Goal: Check status: Check status

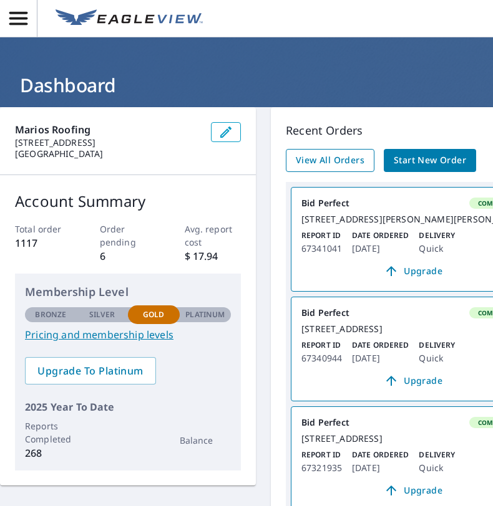
click at [319, 168] on span "View All Orders" at bounding box center [330, 161] width 69 height 16
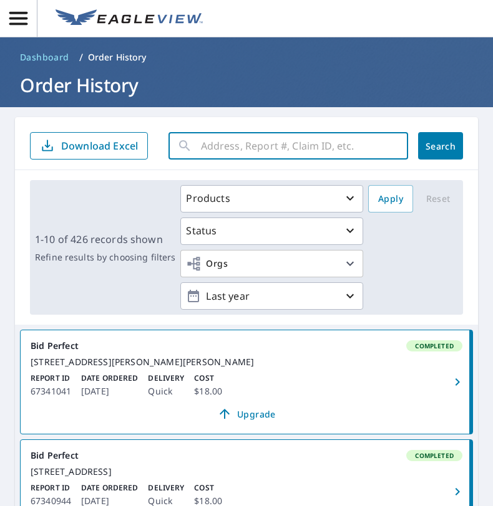
click at [210, 147] on input "text" at bounding box center [304, 145] width 207 height 35
type input "3"
type input "2535"
click button "Search" at bounding box center [440, 145] width 45 height 27
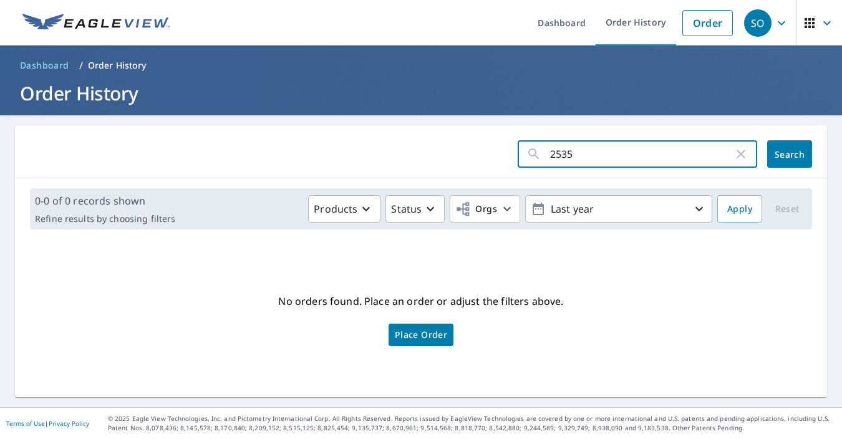
click at [589, 154] on input "2535" at bounding box center [641, 154] width 183 height 35
click button "Search" at bounding box center [789, 153] width 45 height 27
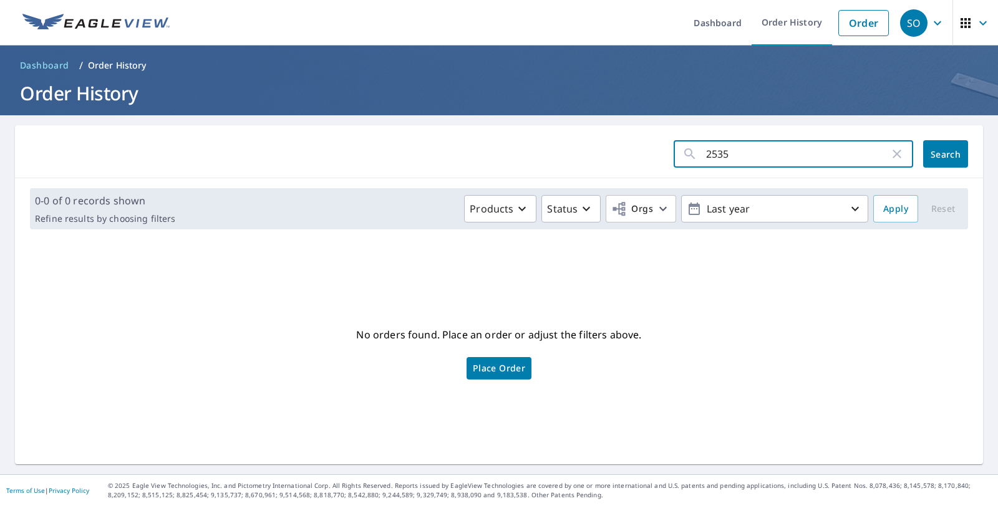
drag, startPoint x: 708, startPoint y: 155, endPoint x: 631, endPoint y: 143, distance: 78.3
click at [632, 147] on form "2535 ​ Search" at bounding box center [499, 153] width 938 height 27
type input "607"
click button "Search" at bounding box center [945, 153] width 45 height 27
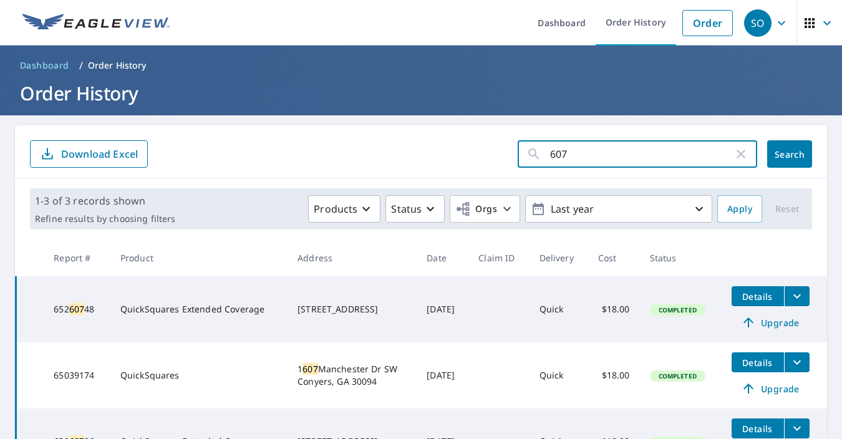
drag, startPoint x: 582, startPoint y: 156, endPoint x: 496, endPoint y: 156, distance: 86.1
click at [495, 161] on form "607 ​ Search Download Excel" at bounding box center [421, 153] width 782 height 27
type input "6"
type input "5142"
click button "Search" at bounding box center [789, 153] width 45 height 27
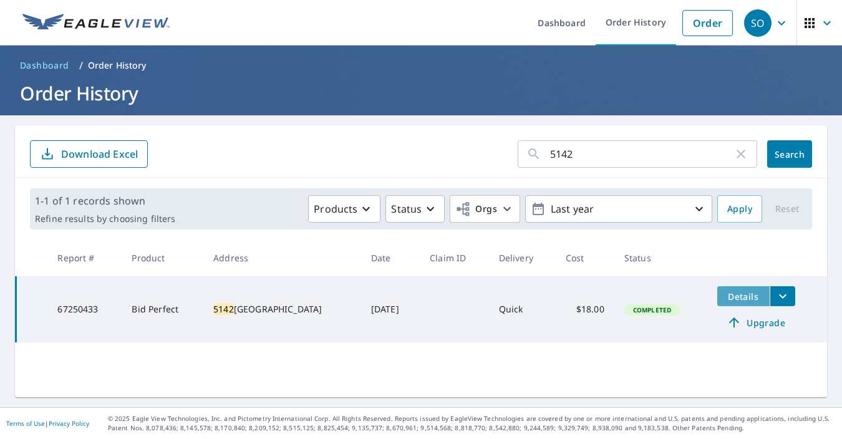
click at [741, 302] on span "Details" at bounding box center [743, 297] width 37 height 12
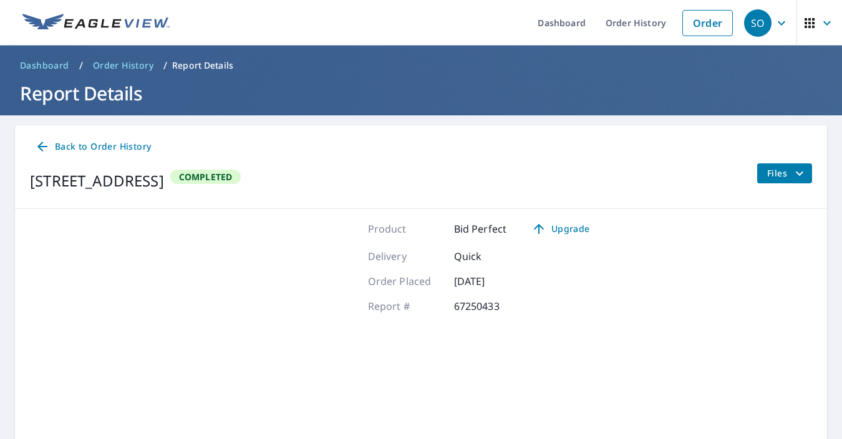
scroll to position [98, 0]
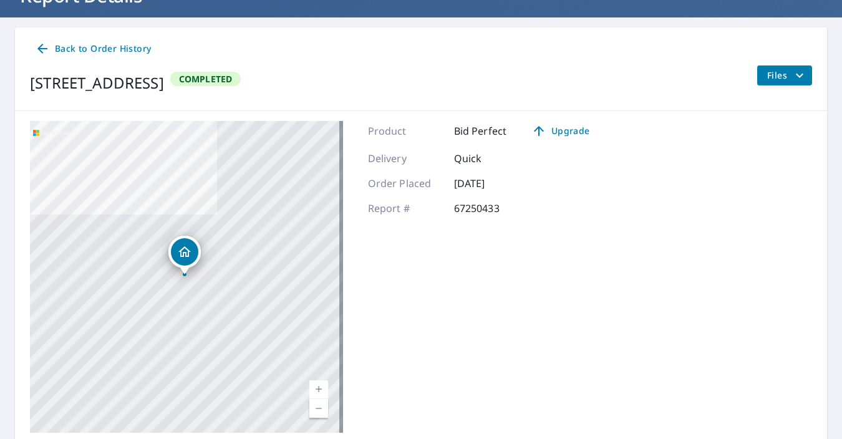
click at [756, 73] on button "Files" at bounding box center [784, 75] width 56 height 20
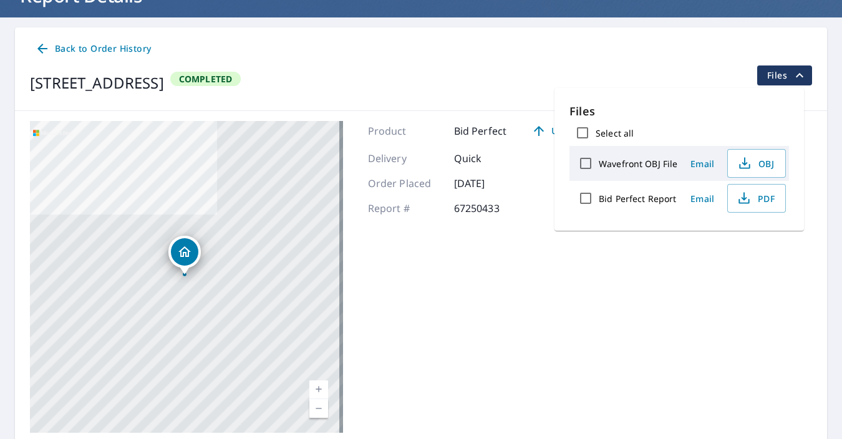
click at [591, 197] on input "Bid Perfect Report" at bounding box center [585, 198] width 26 height 26
checkbox input "true"
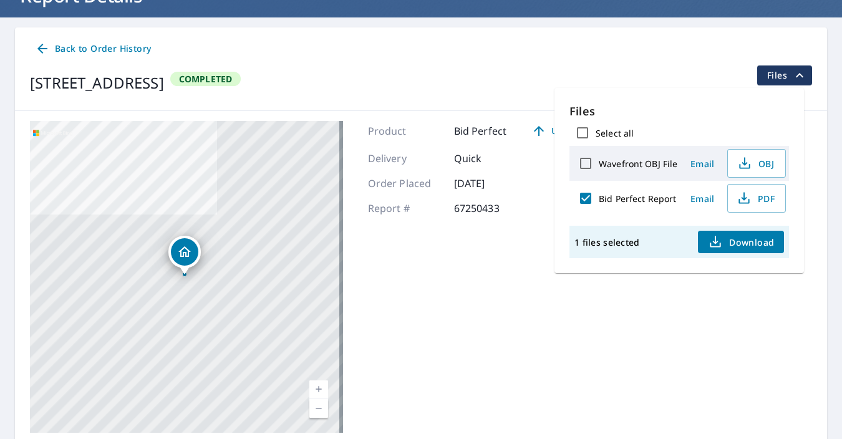
click at [717, 242] on icon "button" at bounding box center [715, 241] width 15 height 15
